Goal: Check status: Check status

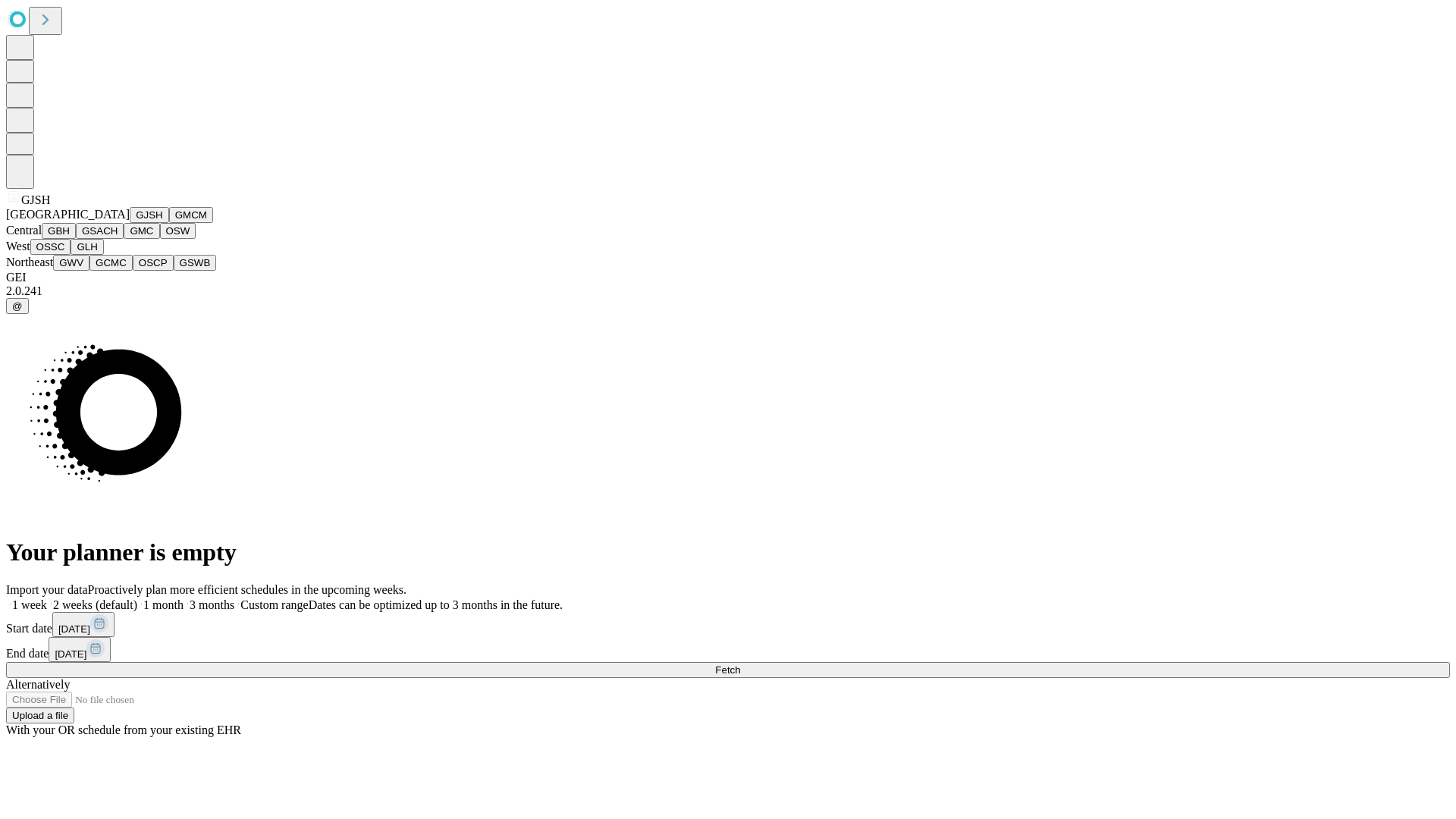
click at [130, 223] on button "GJSH" at bounding box center [150, 215] width 40 height 16
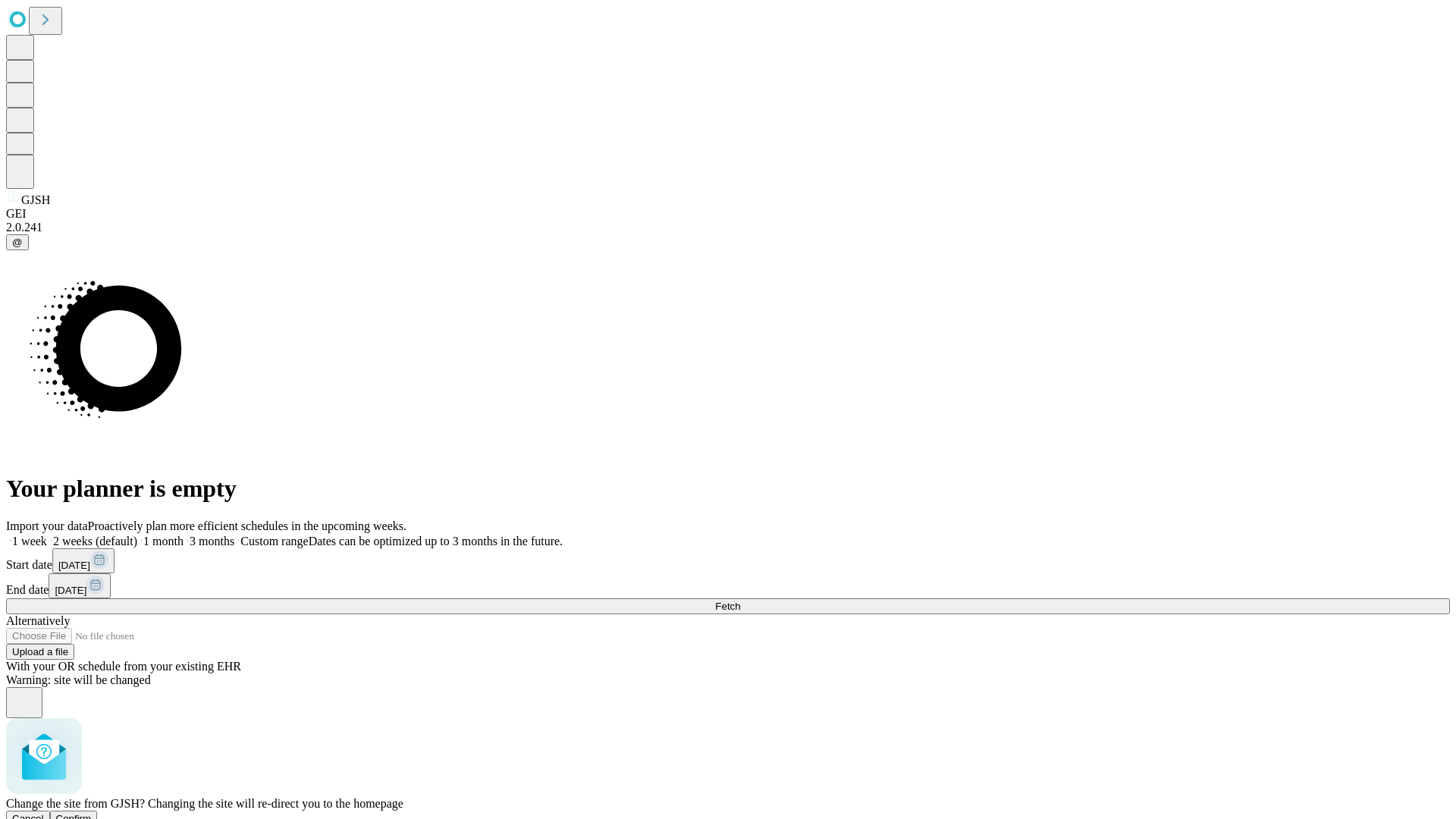
click at [92, 813] on span "Confirm" at bounding box center [74, 818] width 36 height 11
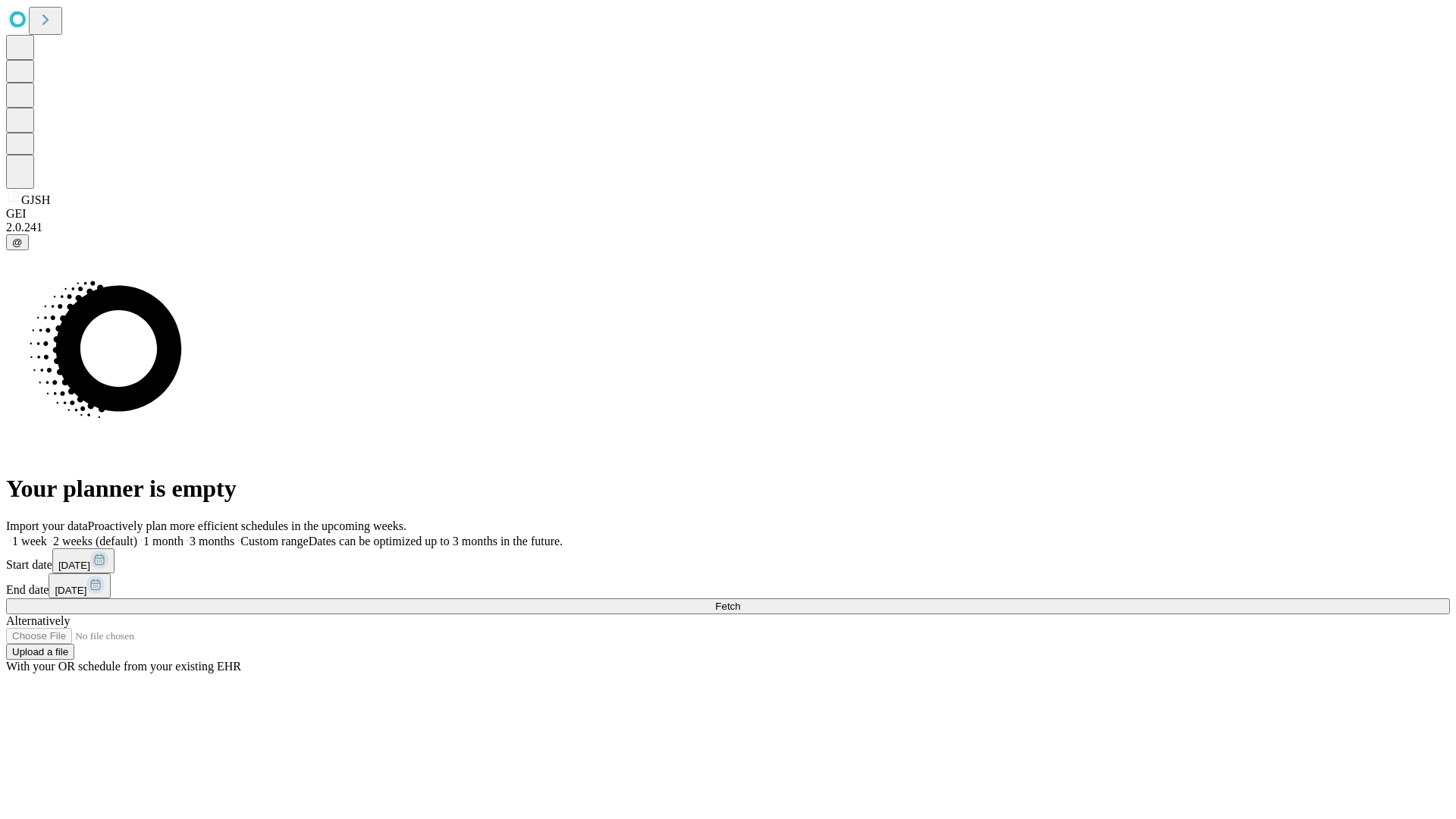
click at [47, 535] on label "1 week" at bounding box center [26, 541] width 41 height 13
click at [740, 601] on span "Fetch" at bounding box center [727, 606] width 25 height 11
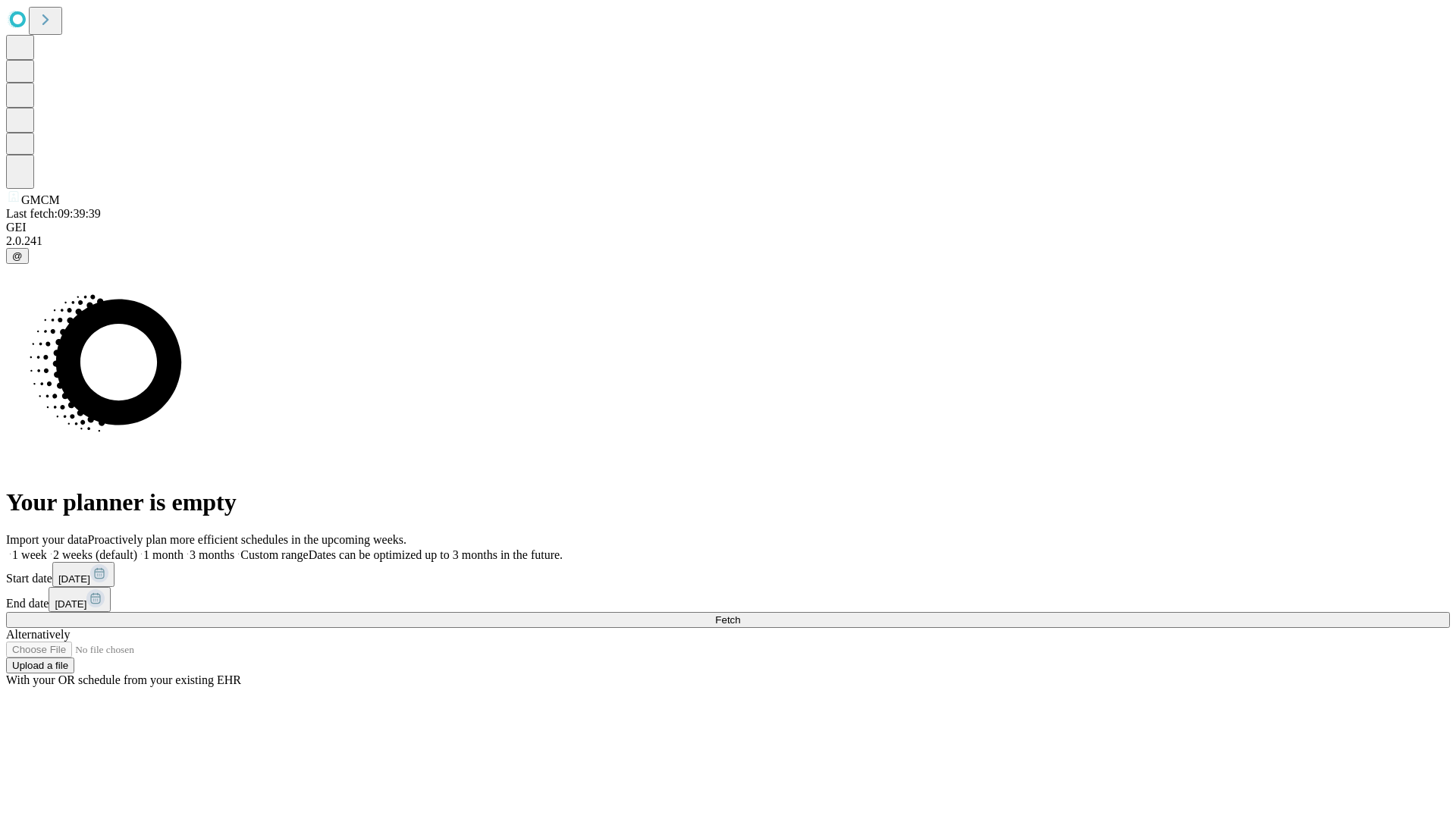
click at [47, 549] on label "1 week" at bounding box center [26, 555] width 41 height 13
click at [740, 614] on span "Fetch" at bounding box center [727, 619] width 25 height 11
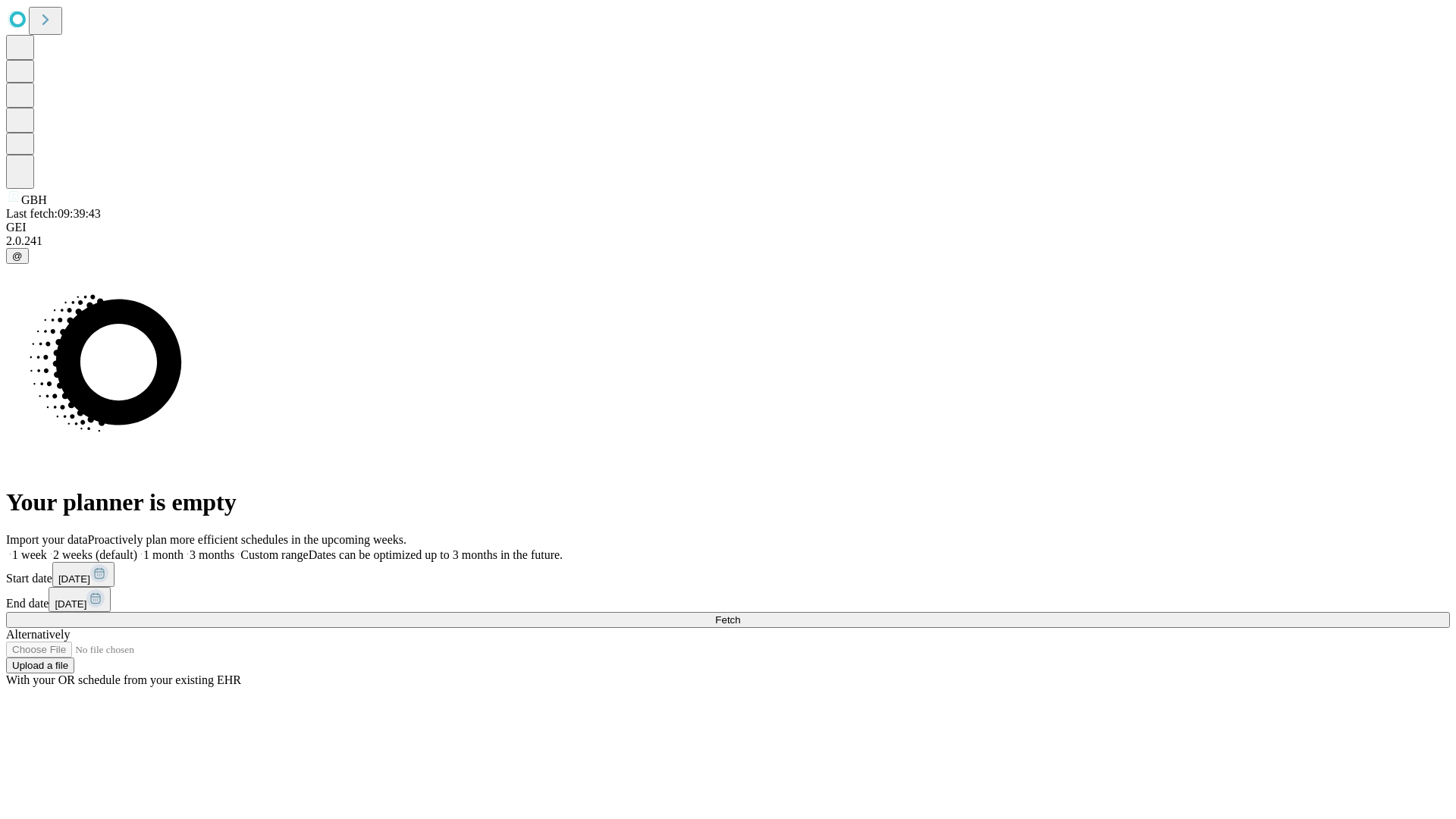
click at [47, 549] on label "1 week" at bounding box center [26, 555] width 41 height 13
click at [740, 614] on span "Fetch" at bounding box center [727, 619] width 25 height 11
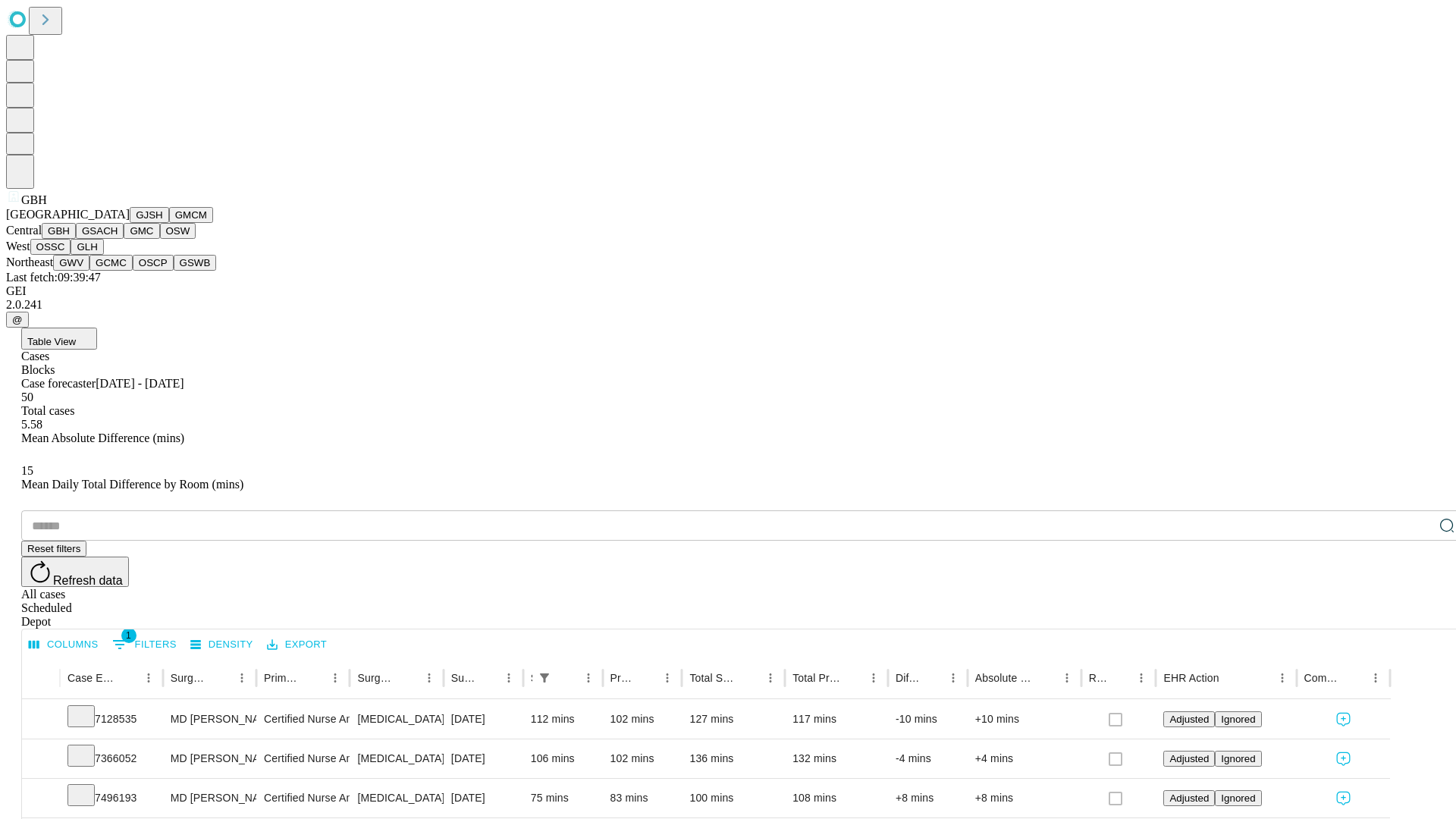
click at [118, 239] on button "GSACH" at bounding box center [100, 231] width 48 height 16
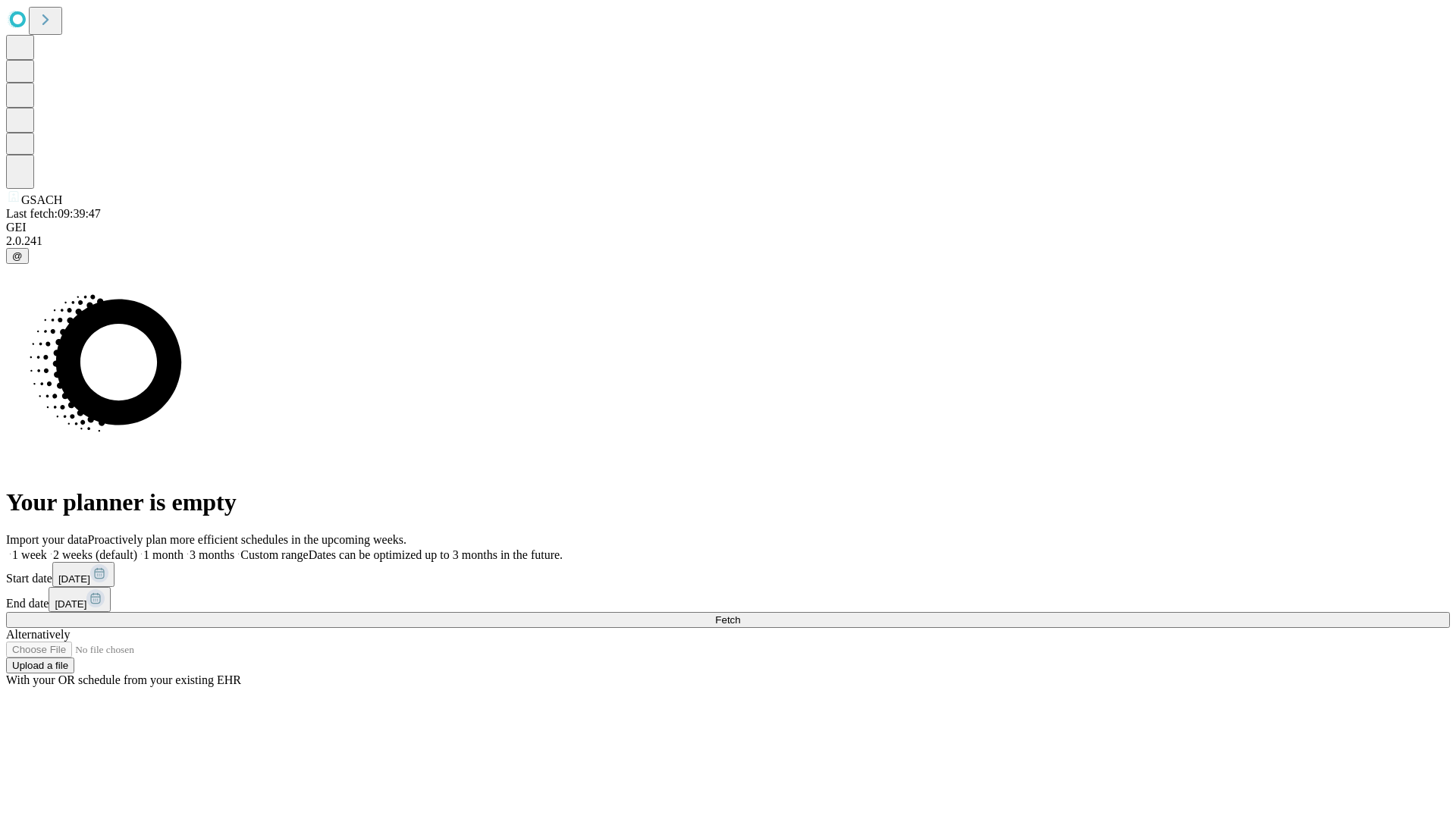
click at [47, 549] on label "1 week" at bounding box center [26, 555] width 41 height 13
click at [740, 614] on span "Fetch" at bounding box center [727, 619] width 25 height 11
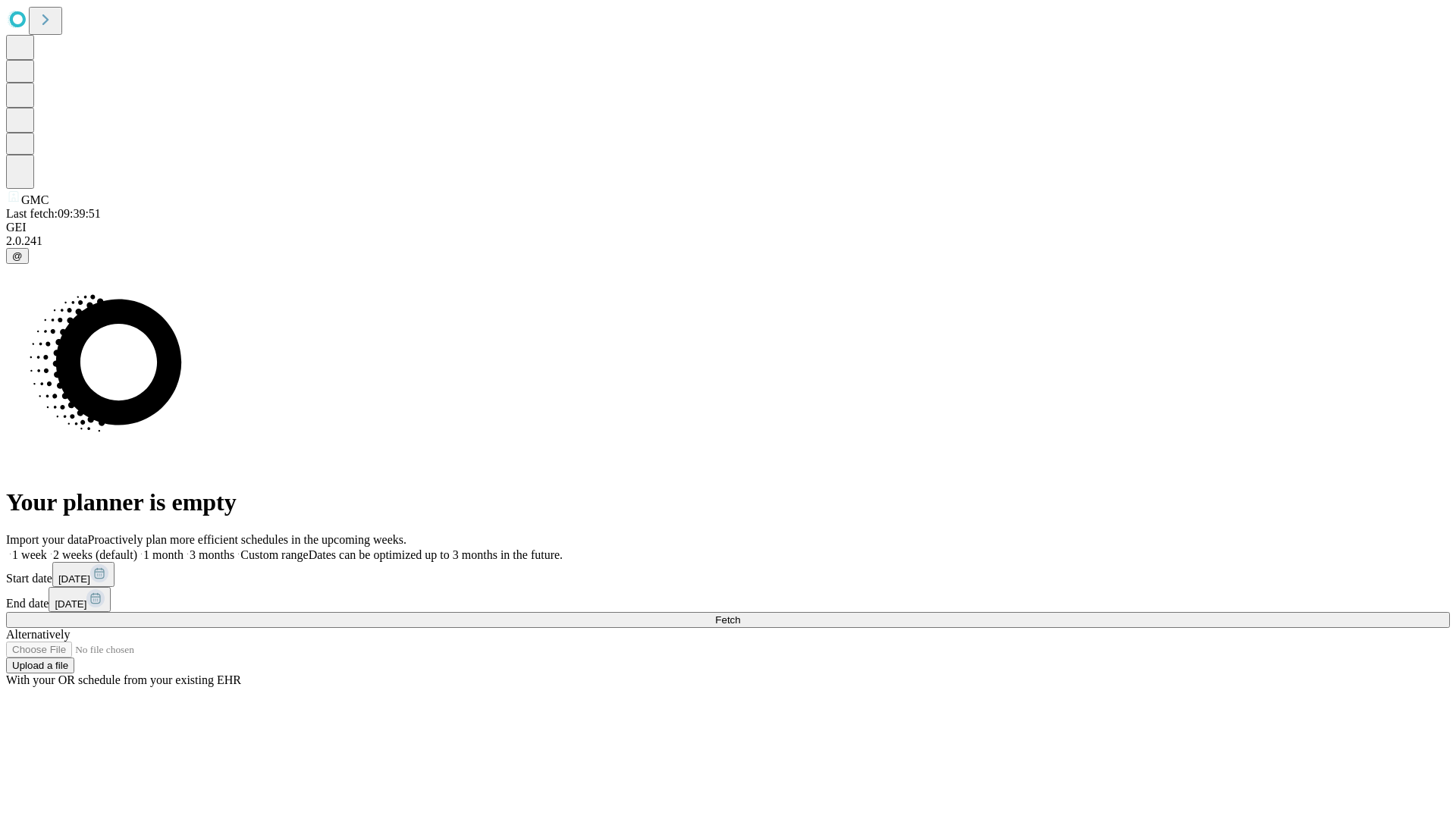
click at [47, 549] on label "1 week" at bounding box center [26, 555] width 41 height 13
click at [740, 614] on span "Fetch" at bounding box center [727, 619] width 25 height 11
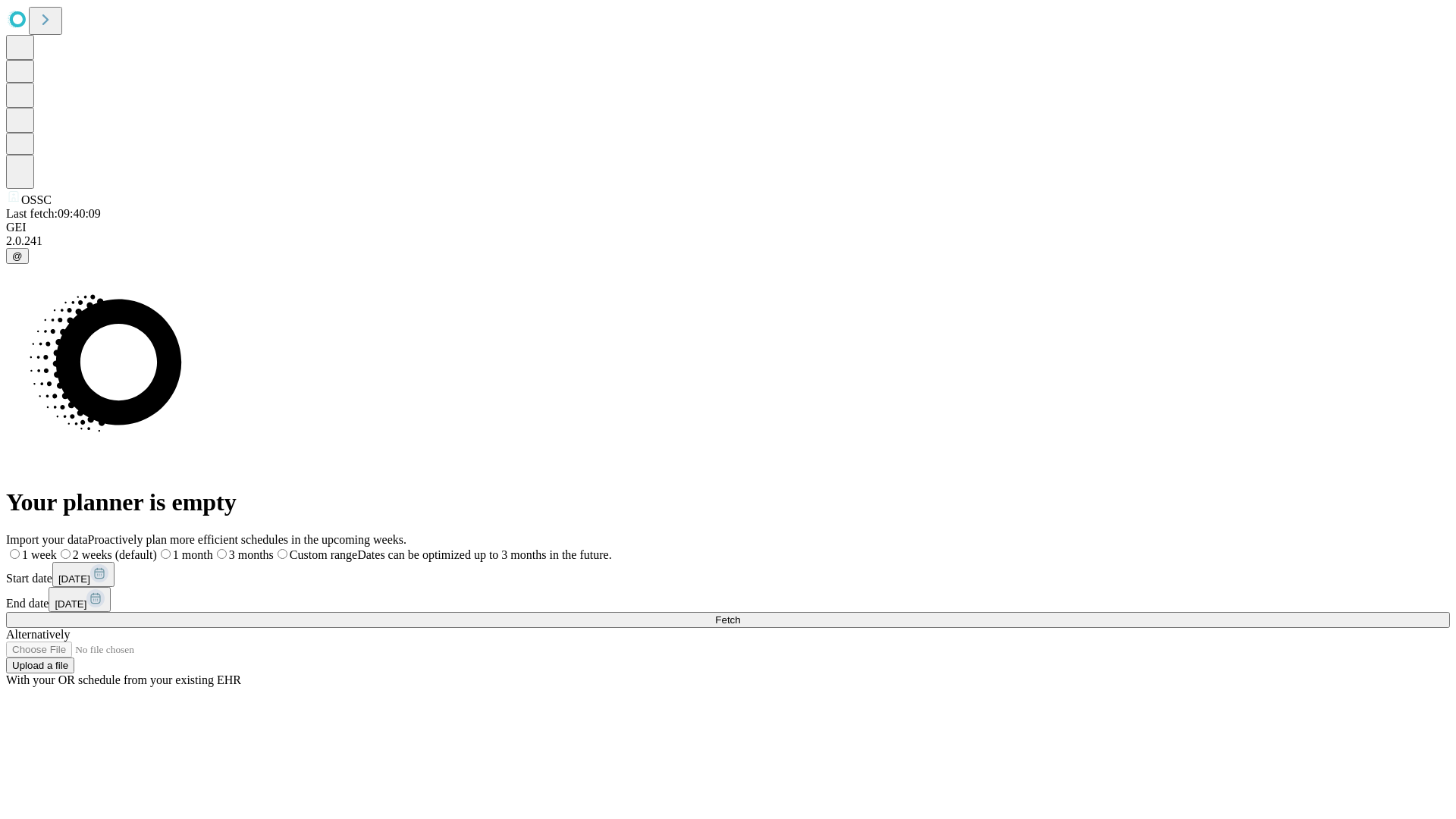
click at [740, 614] on span "Fetch" at bounding box center [727, 619] width 25 height 11
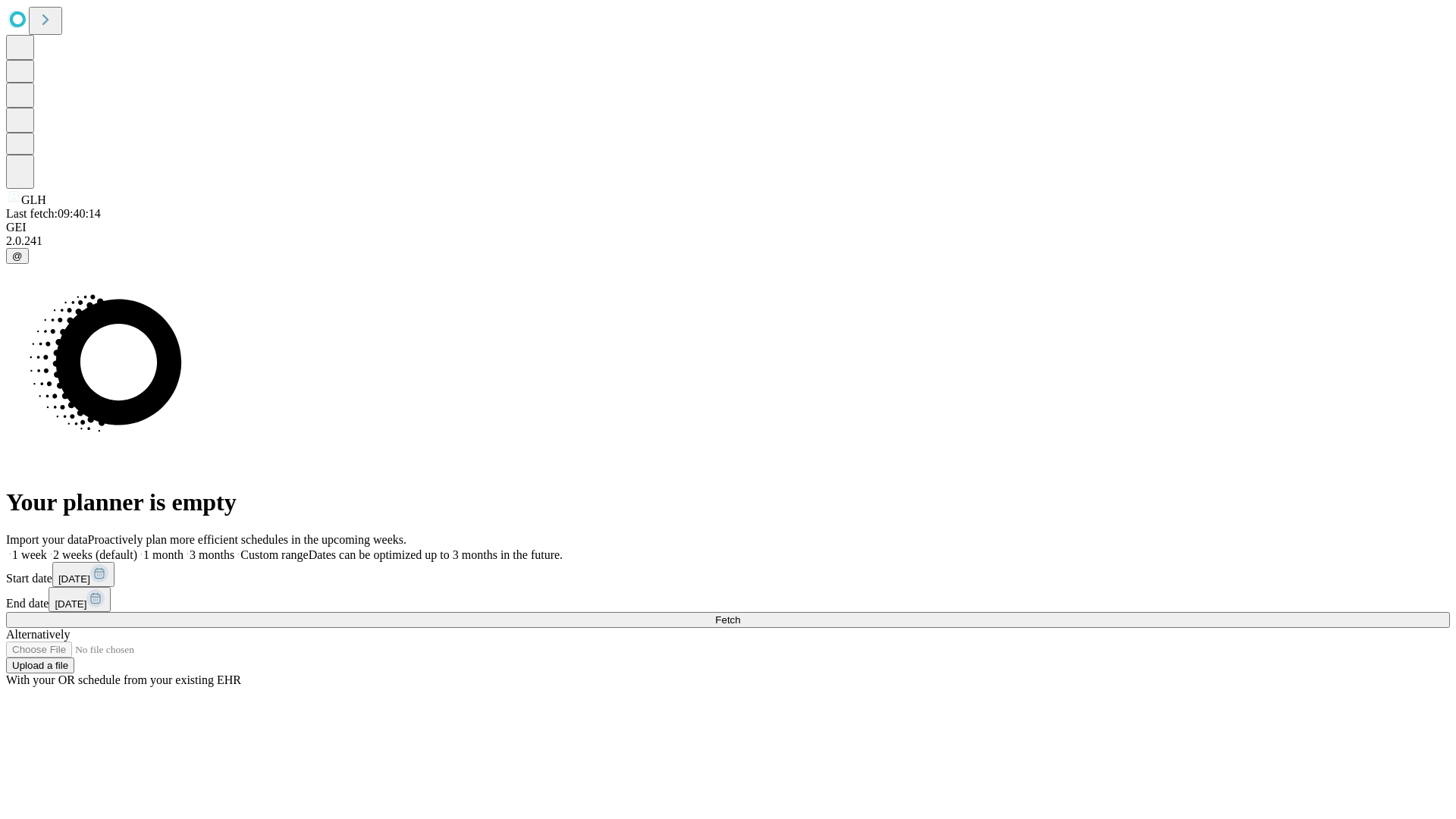
click at [47, 549] on label "1 week" at bounding box center [26, 555] width 41 height 13
click at [740, 614] on span "Fetch" at bounding box center [727, 619] width 25 height 11
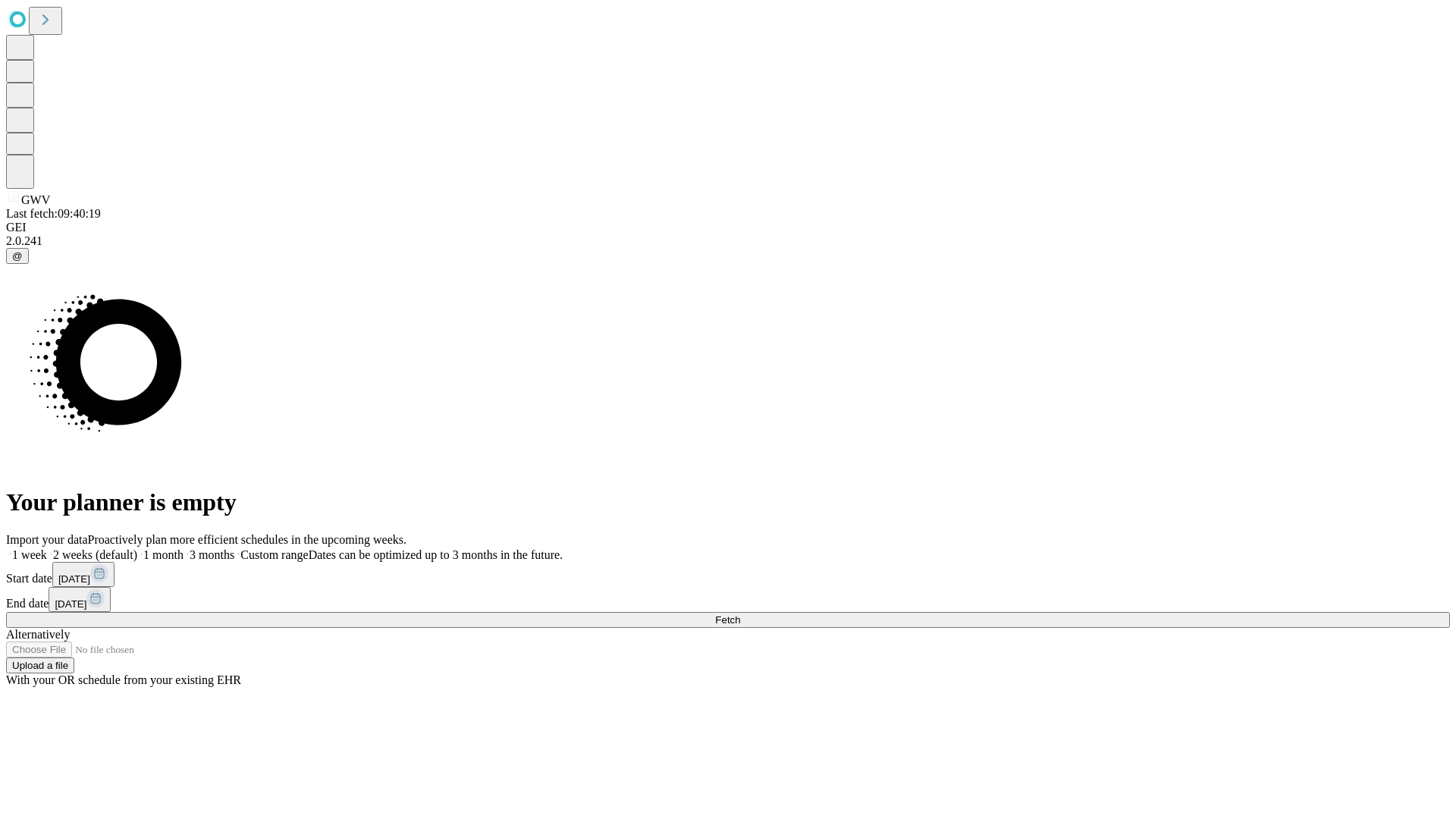
click at [47, 549] on label "1 week" at bounding box center [26, 555] width 41 height 13
click at [740, 614] on span "Fetch" at bounding box center [727, 619] width 25 height 11
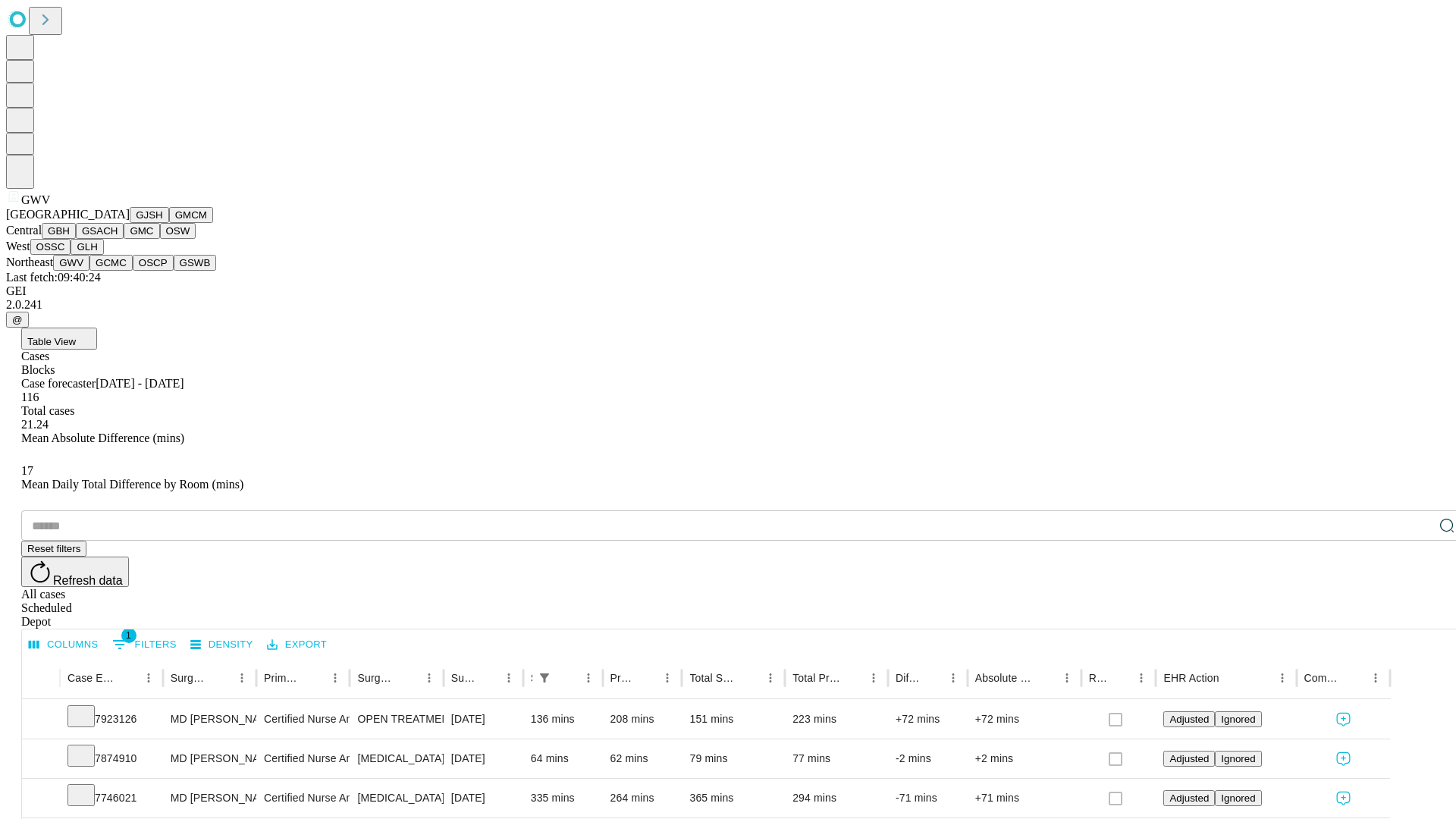
click at [118, 270] on button "GCMC" at bounding box center [111, 263] width 43 height 16
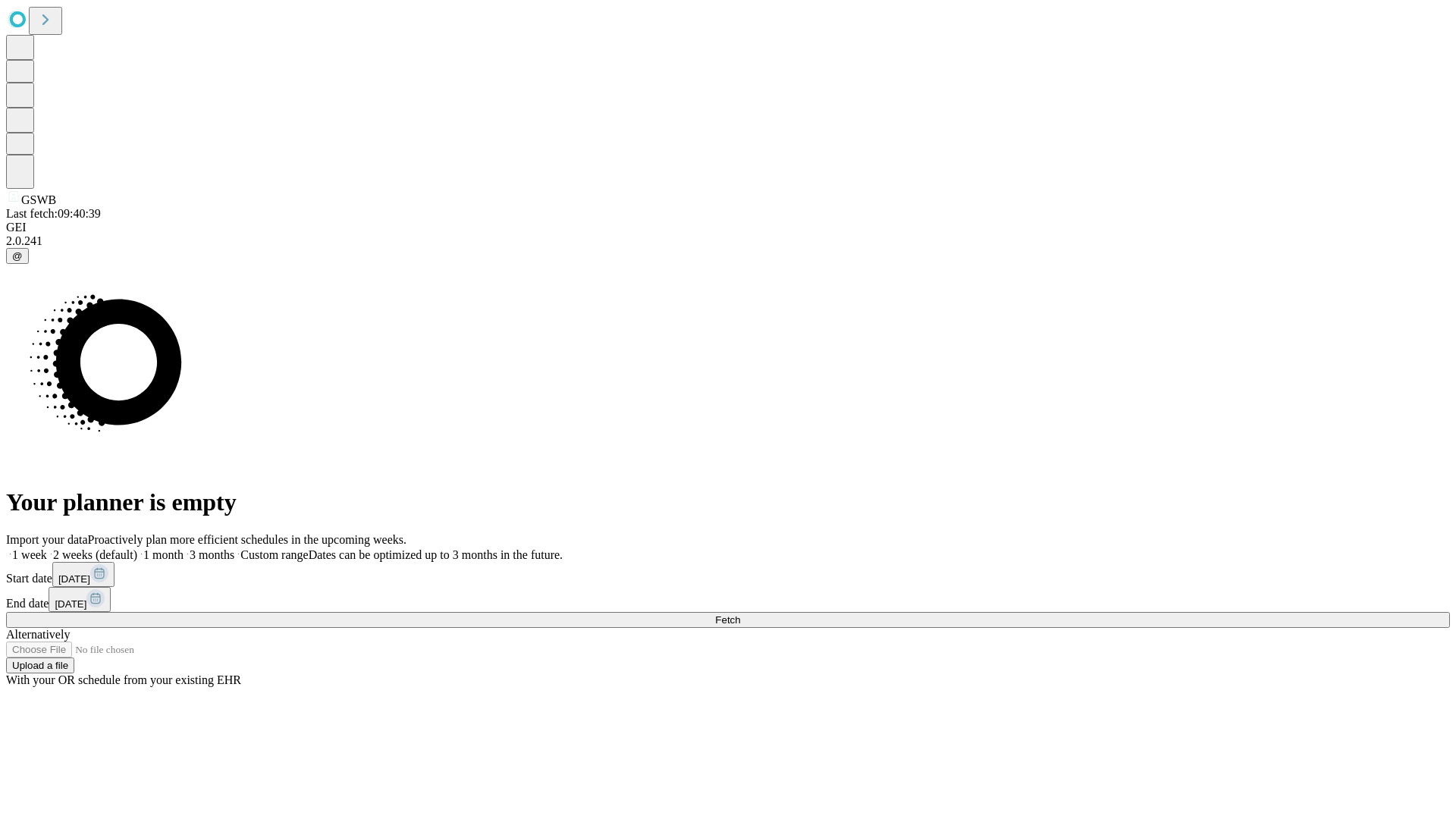
click at [47, 549] on label "1 week" at bounding box center [26, 555] width 41 height 13
click at [740, 614] on span "Fetch" at bounding box center [727, 619] width 25 height 11
